Goal: Task Accomplishment & Management: Use online tool/utility

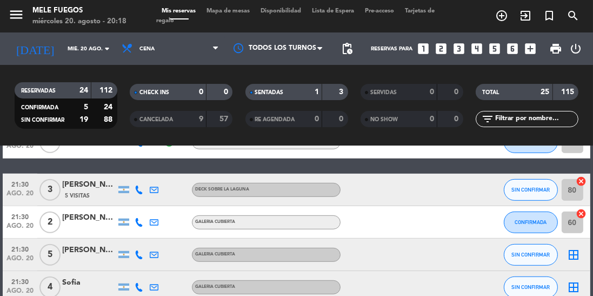
scroll to position [742, 0]
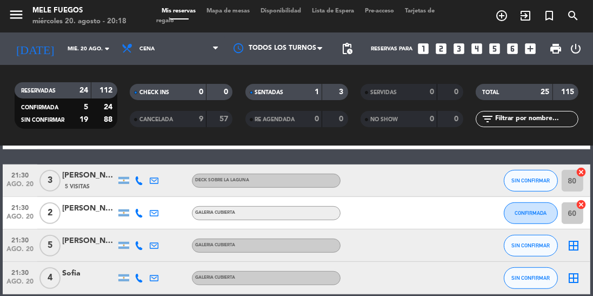
click at [578, 247] on icon "border_all" at bounding box center [573, 245] width 13 height 13
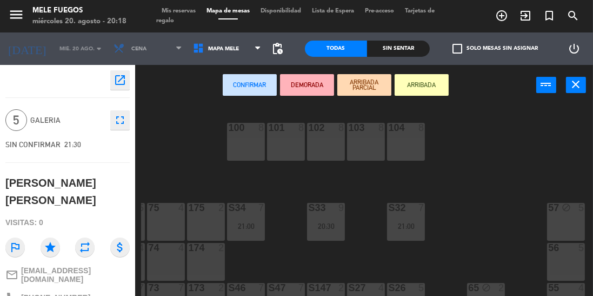
scroll to position [0, 35]
click at [564, 274] on div "56 5" at bounding box center [566, 262] width 38 height 38
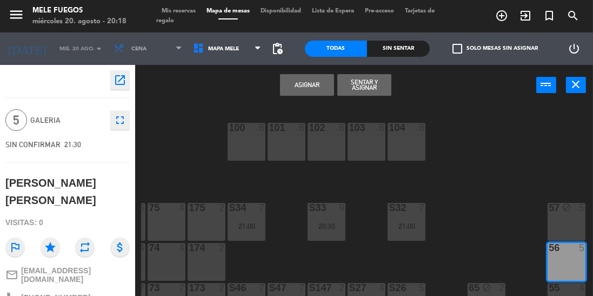
click at [313, 87] on button "Asignar" at bounding box center [307, 85] width 54 height 22
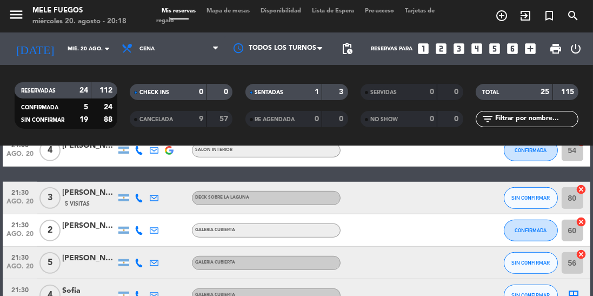
scroll to position [742, 0]
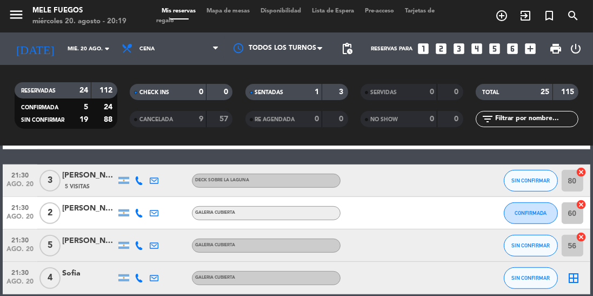
click at [352, 48] on span "pending_actions" at bounding box center [346, 48] width 13 height 13
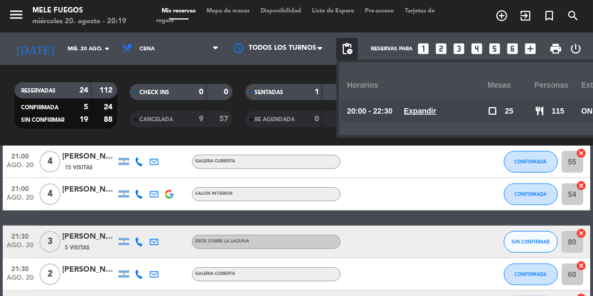
scroll to position [677, 0]
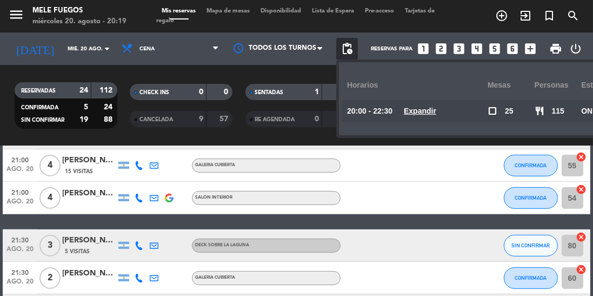
click at [230, 9] on span "Mapa de mesas" at bounding box center [228, 11] width 54 height 6
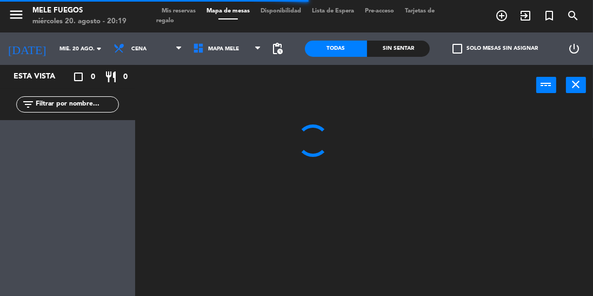
click at [281, 44] on span "pending_actions" at bounding box center [277, 48] width 13 height 13
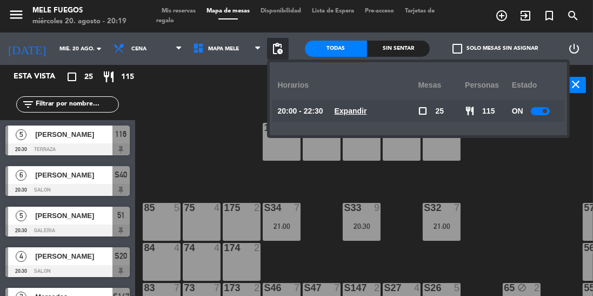
click at [536, 112] on div at bounding box center [540, 111] width 19 height 8
click at [211, 129] on div "100 8 101 8 102 8 103 8 104 8 S32 7 21:00 S33 9 20:30 S34 7 21:00 75 4 85 5 175…" at bounding box center [367, 225] width 452 height 242
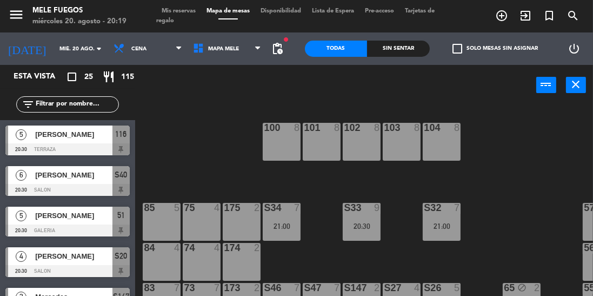
click at [176, 19] on span "Tarjetas de regalo" at bounding box center [295, 16] width 278 height 16
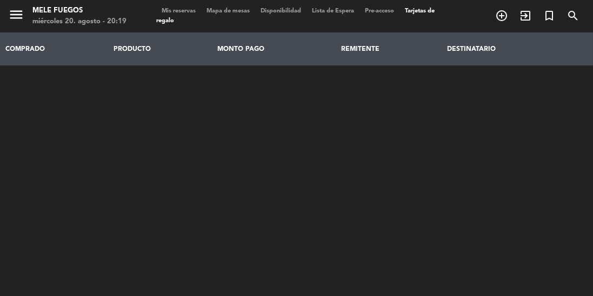
click at [185, 9] on span "Mis reservas" at bounding box center [178, 11] width 45 height 6
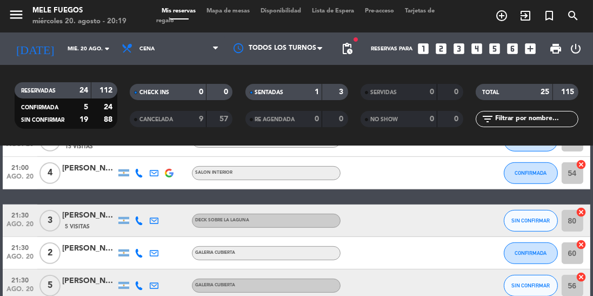
scroll to position [742, 0]
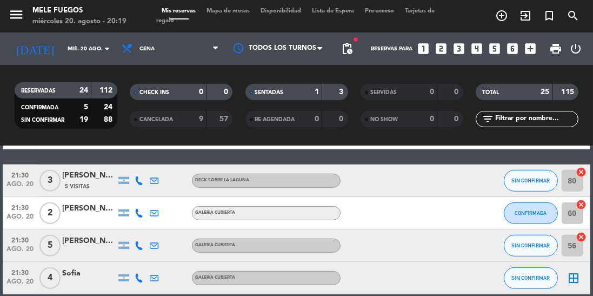
click at [574, 283] on icon "border_all" at bounding box center [573, 277] width 13 height 13
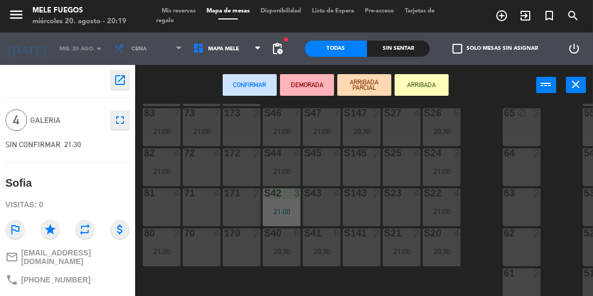
scroll to position [180, 0]
click at [516, 193] on div "63 2" at bounding box center [521, 206] width 38 height 38
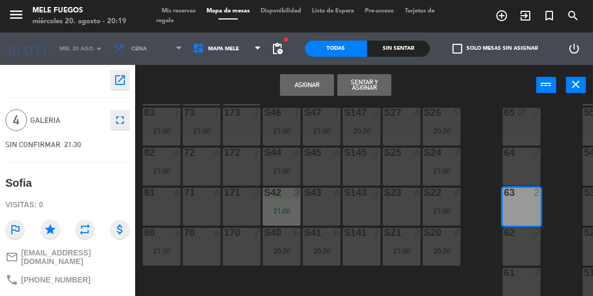
click at [303, 88] on button "Asignar" at bounding box center [307, 85] width 54 height 22
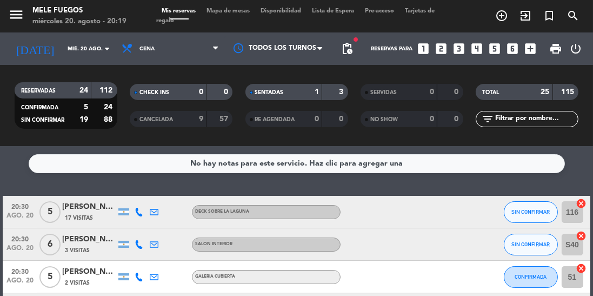
click at [217, 13] on span "Mapa de mesas" at bounding box center [228, 11] width 54 height 6
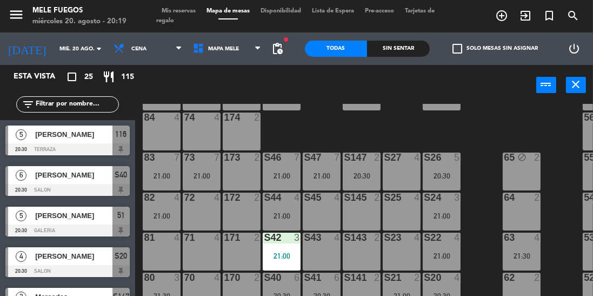
scroll to position [180, 0]
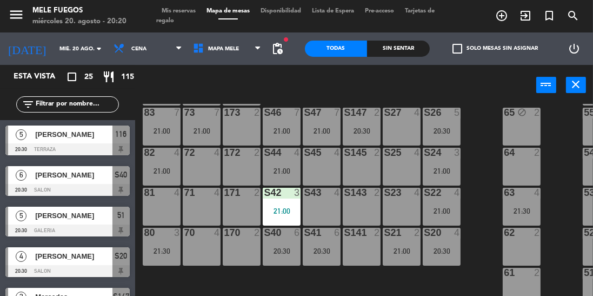
click at [184, 8] on span "Mis reservas" at bounding box center [178, 11] width 45 height 6
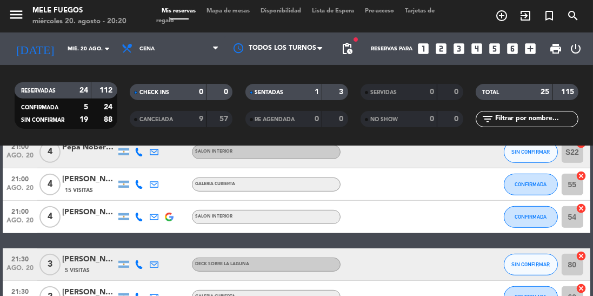
scroll to position [742, 0]
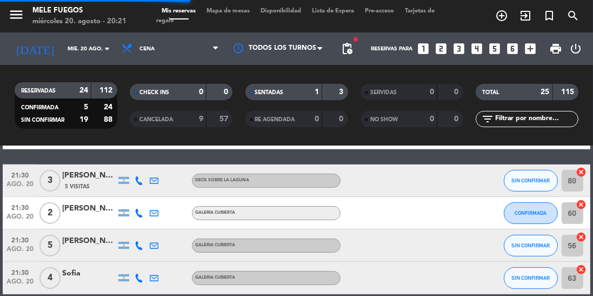
click at [234, 12] on span "Mapa de mesas" at bounding box center [228, 11] width 54 height 6
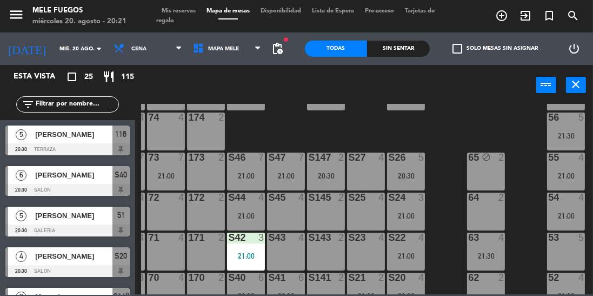
scroll to position [133, 36]
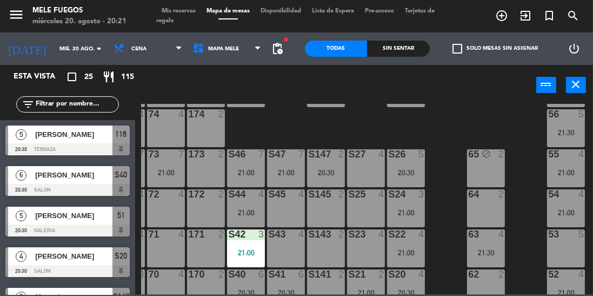
click at [497, 236] on div "4" at bounding box center [504, 234] width 18 height 10
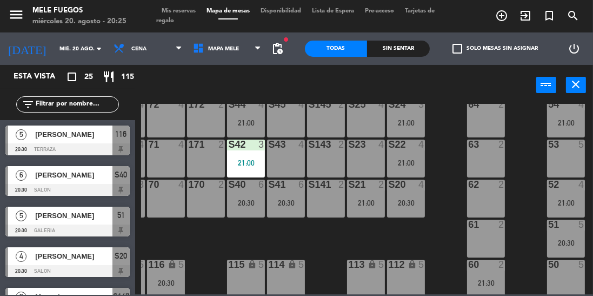
scroll to position [232, 36]
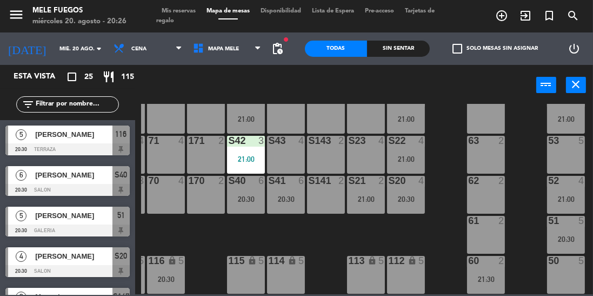
click at [407, 139] on div at bounding box center [406, 141] width 18 height 10
click at [590, 217] on div "5" at bounding box center [584, 221] width 18 height 10
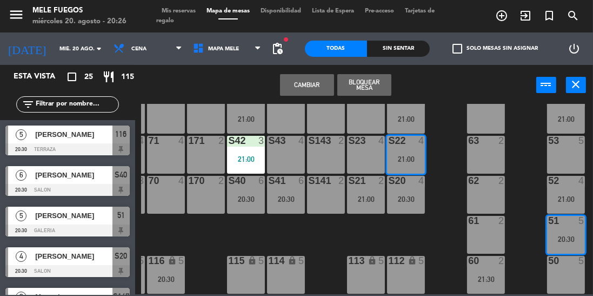
click at [458, 147] on div "100 8 101 8 102 8 103 8 104 8 S32 7 21:00 S33 9 20:30 S34 7 21:00 75 4 85 5 175…" at bounding box center [367, 199] width 452 height 190
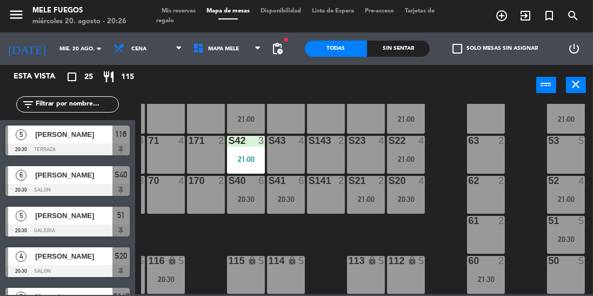
click at [399, 159] on div "S22 4 21:00" at bounding box center [406, 155] width 38 height 38
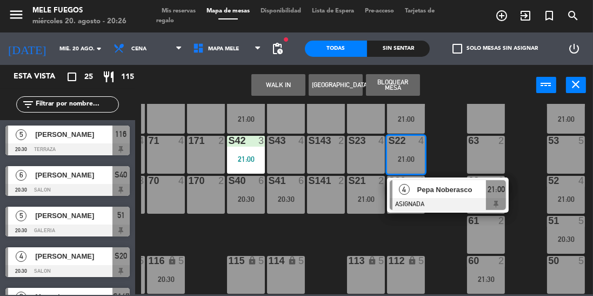
click at [456, 198] on div at bounding box center [448, 204] width 116 height 12
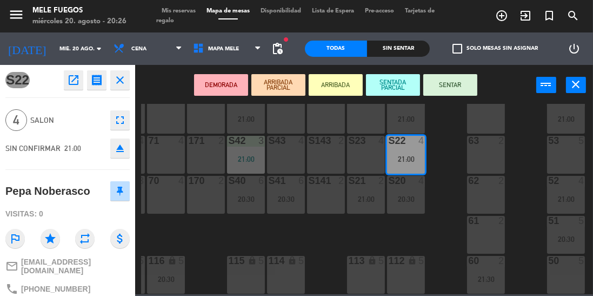
click at [463, 86] on button "SENTAR" at bounding box center [450, 85] width 54 height 22
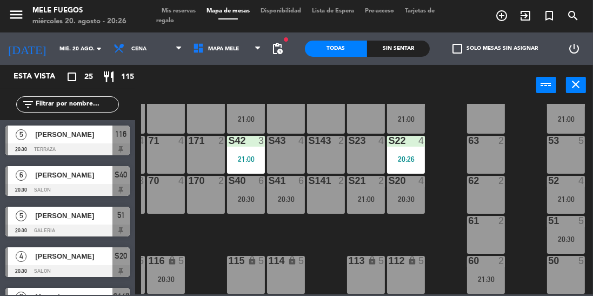
scroll to position [76, 0]
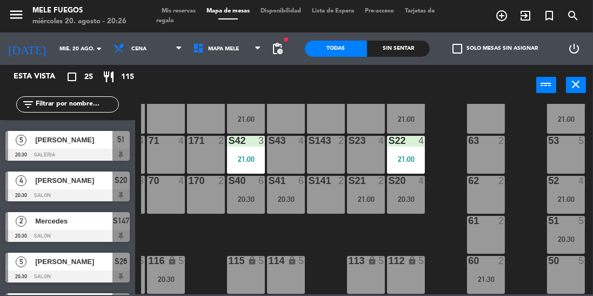
click at [408, 195] on div "20:30" at bounding box center [406, 199] width 38 height 8
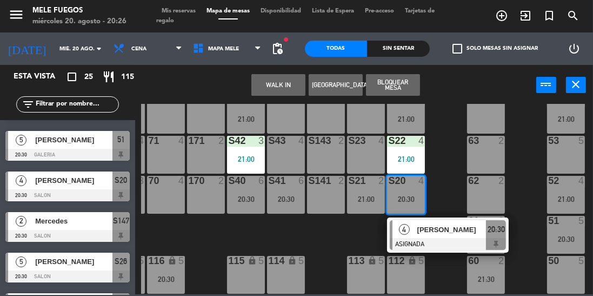
click at [445, 153] on div "100 8 101 8 102 8 103 8 104 8 S32 7 21:00 S33 9 20:30 S34 7 21:00 75 4 85 5 175…" at bounding box center [367, 199] width 452 height 190
